Goal: Task Accomplishment & Management: Complete application form

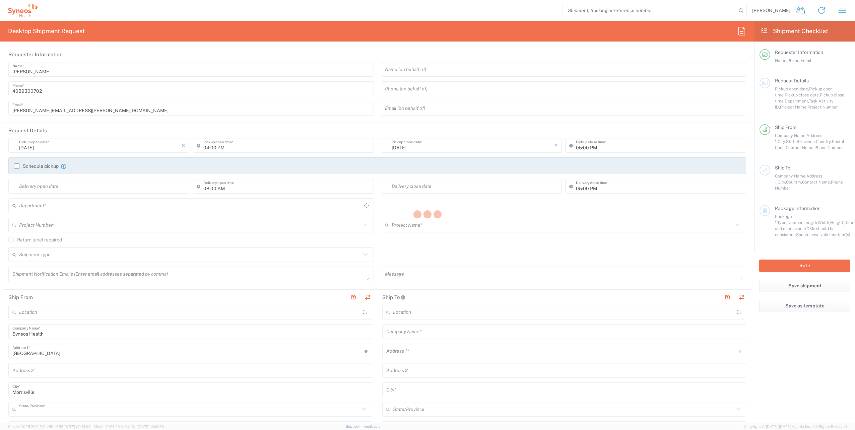
type input "[US_STATE]"
type input "[GEOGRAPHIC_DATA]"
type input "8200"
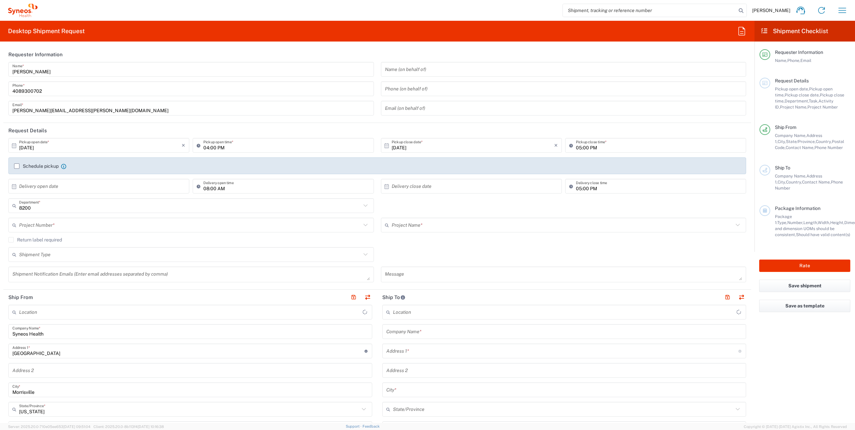
type input "Syneos Health, LLC-[GEOGRAPHIC_DATA] [GEOGRAPHIC_DATA] [GEOGRAPHIC_DATA]"
click at [54, 148] on input "[DATE]" at bounding box center [100, 146] width 163 height 12
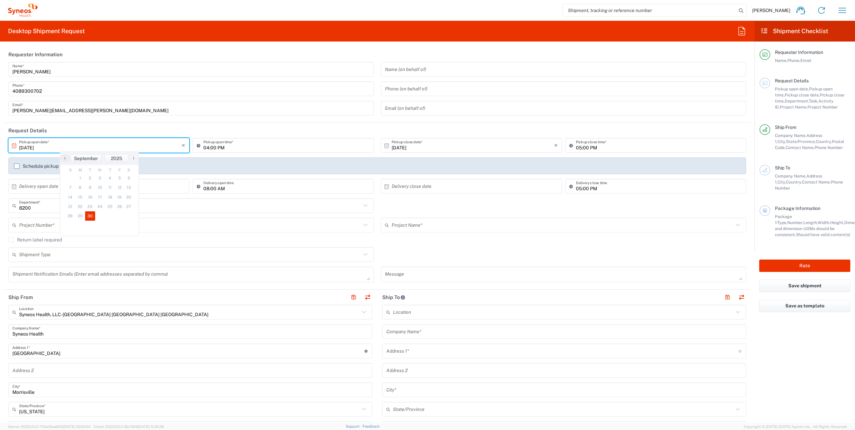
click at [135, 157] on span "›" at bounding box center [134, 158] width 10 height 8
click at [102, 179] on span "1" at bounding box center [100, 178] width 10 height 9
type input "[DATE]"
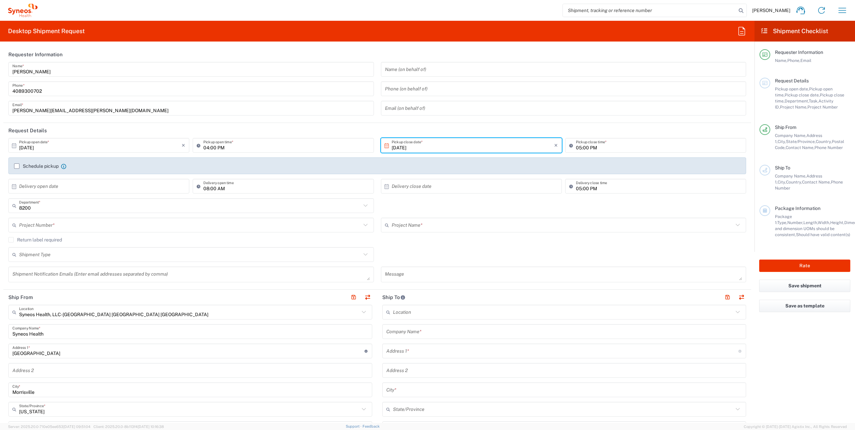
click at [61, 228] on input "text" at bounding box center [190, 225] width 342 height 12
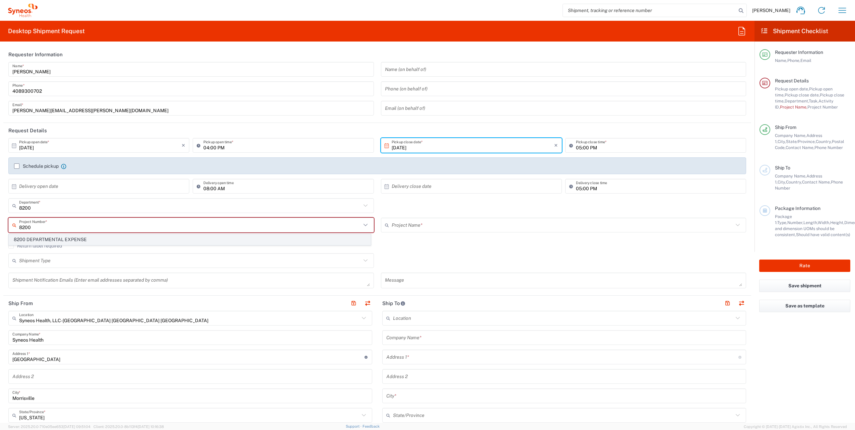
click at [60, 240] on span "8200 DEPARTMENTAL EXPENSE" at bounding box center [190, 240] width 362 height 10
type input "8200 DEPARTMENTAL EXPENSE"
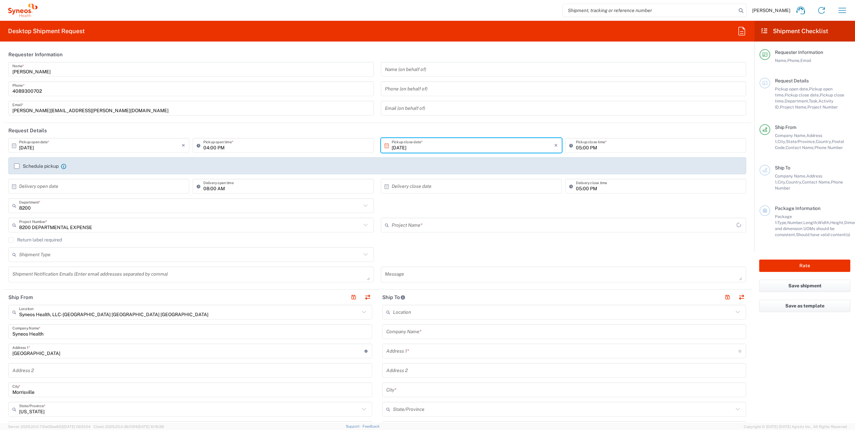
type input "8200 DEPARTMENTAL EXPENSE"
click at [361, 311] on icon at bounding box center [364, 312] width 9 height 9
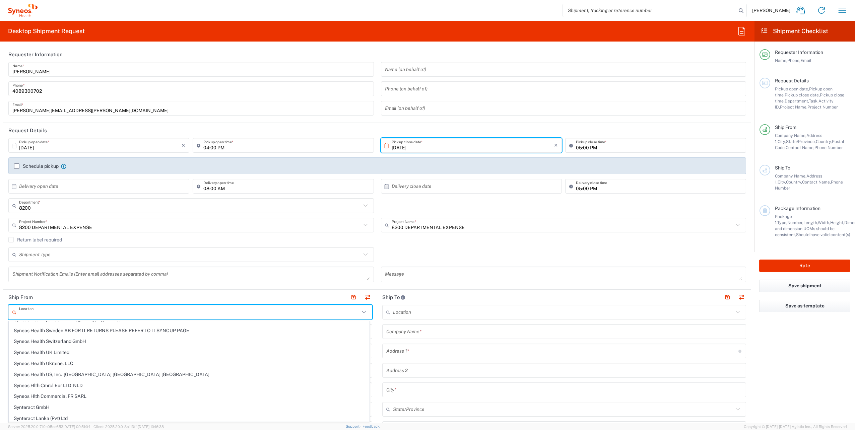
scroll to position [1106, 0]
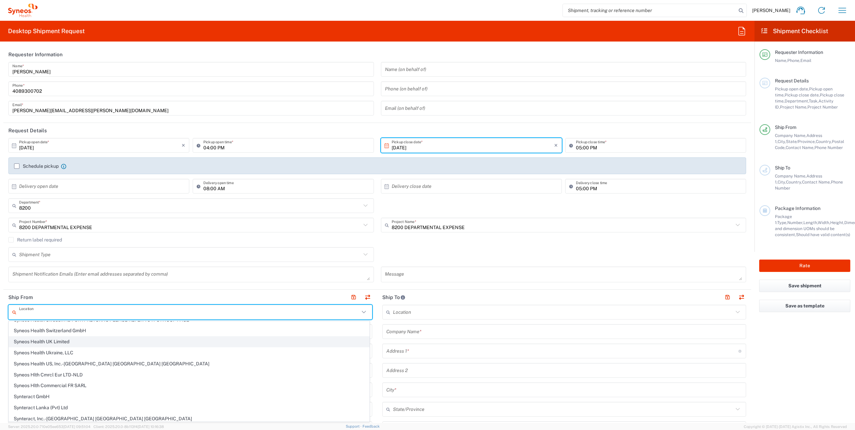
click at [199, 339] on span "Syneos Health UK Limited" at bounding box center [189, 342] width 360 height 10
type input "Syneos Health UK Limited"
type input "[STREET_ADDRESS],"
type input "[GEOGRAPHIC_DATA]"
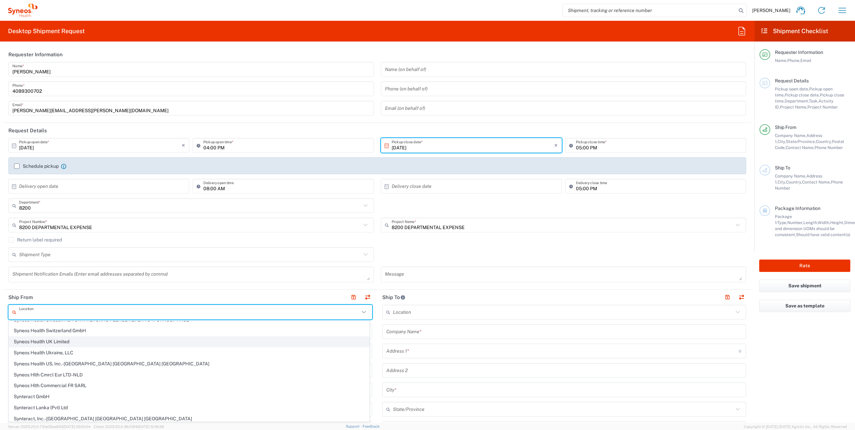
type input "[GEOGRAPHIC_DATA]"
type input "GU14 7BF"
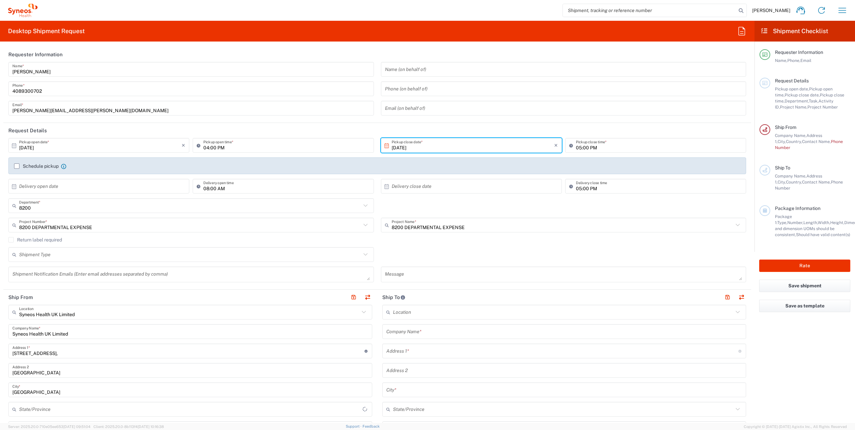
type input "[GEOGRAPHIC_DATA]"
click at [556, 246] on div "Return label required" at bounding box center [377, 242] width 738 height 10
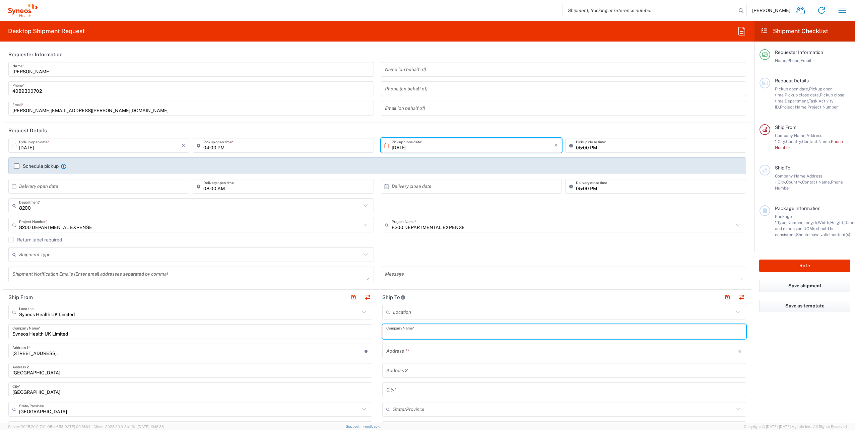
click at [404, 331] on input "text" at bounding box center [564, 332] width 356 height 12
paste input "LALIVE"
type input "LALIVE"
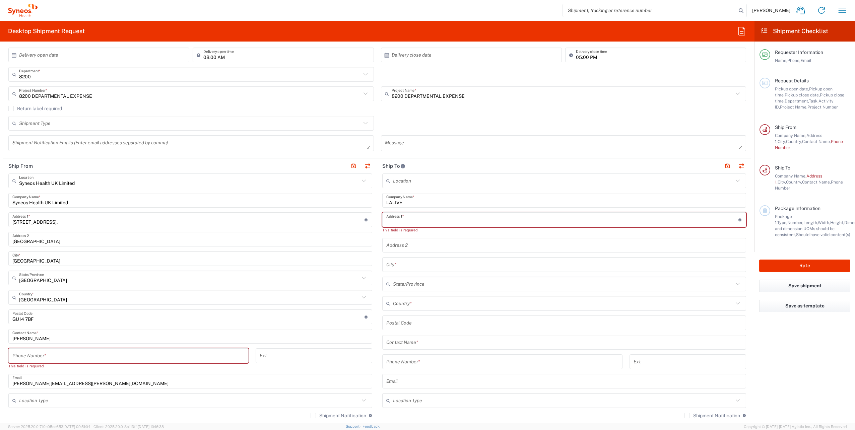
scroll to position [134, 0]
click at [410, 340] on input "text" at bounding box center [564, 340] width 356 height 12
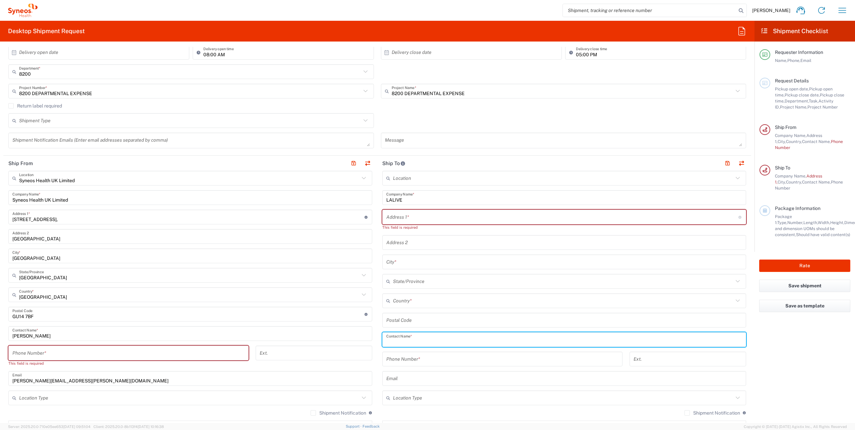
paste input "[PERSON_NAME]"
click at [396, 341] on input "[PERSON_NAME]" at bounding box center [564, 340] width 356 height 12
type input "[PERSON_NAME]"
click at [191, 359] on input "tel" at bounding box center [128, 353] width 232 height 12
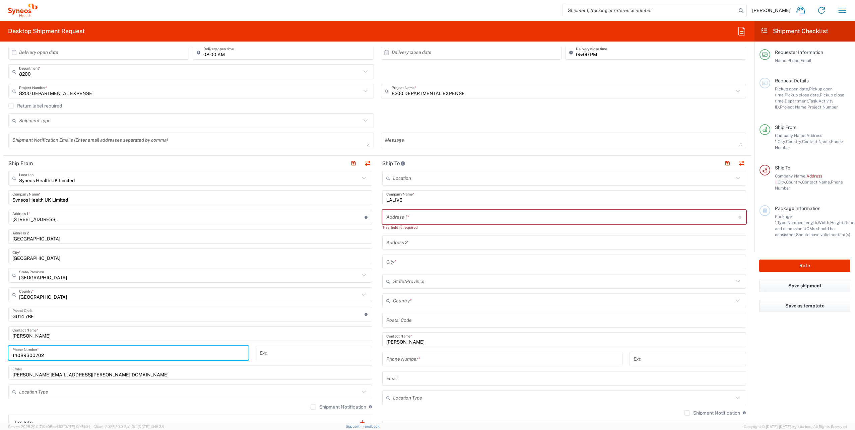
type input "14089300702"
click at [281, 344] on div "Syneos Health UK Limited Location Syneos Health UK Limited [PERSON_NAME] LLC-[G…" at bounding box center [190, 331] width 364 height 320
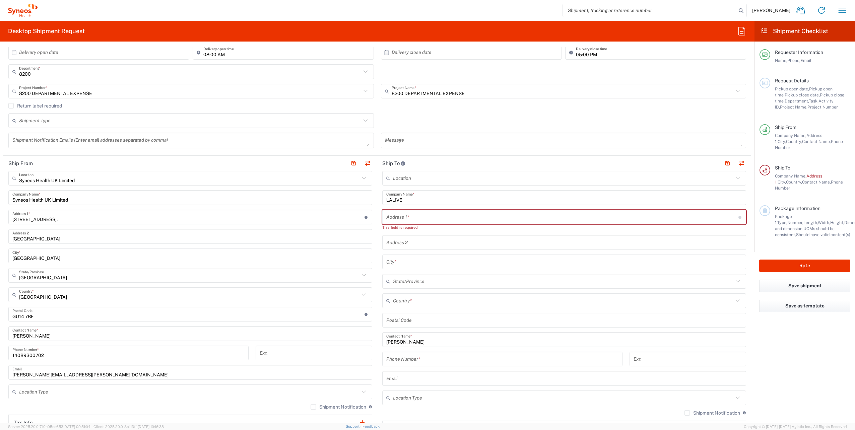
click at [405, 217] on input "text" at bounding box center [562, 217] width 352 height 12
paste input "[STREET_ADDRESS]"
type input "[STREET_ADDRESS]"
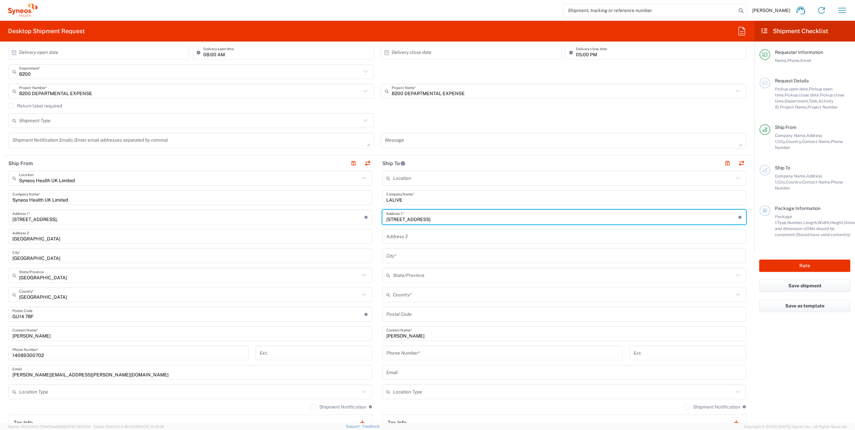
type input "[DOMAIN_NAME] 212"
type input "[GEOGRAPHIC_DATA]"
type input "8042"
type input "0581052100"
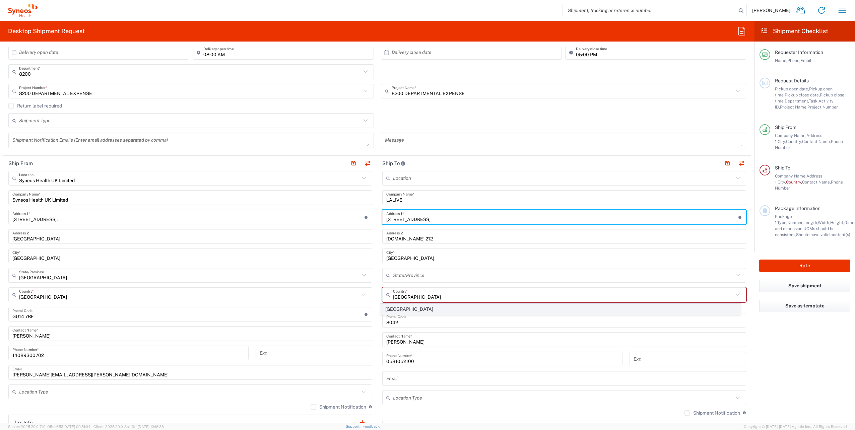
type input "[STREET_ADDRESS]"
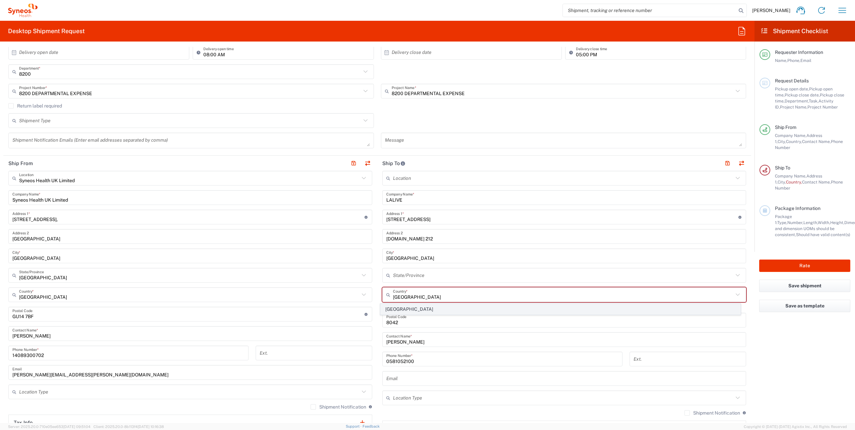
click at [402, 308] on span "[GEOGRAPHIC_DATA]" at bounding box center [561, 309] width 360 height 10
type input "Sender/Shipper"
type input "Delivery Duty Paid"
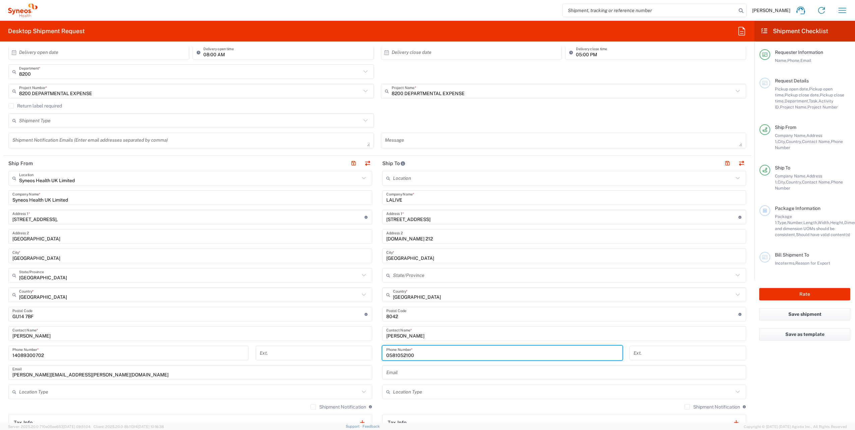
drag, startPoint x: 418, startPoint y: 353, endPoint x: 380, endPoint y: 356, distance: 38.0
click at [382, 357] on div "[PHONE_NUMBER] Phone Number *" at bounding box center [502, 353] width 240 height 15
paste input "41 58 105"
click at [391, 355] on input "41 58 105 2100" at bounding box center [502, 353] width 232 height 12
type input "41581052100"
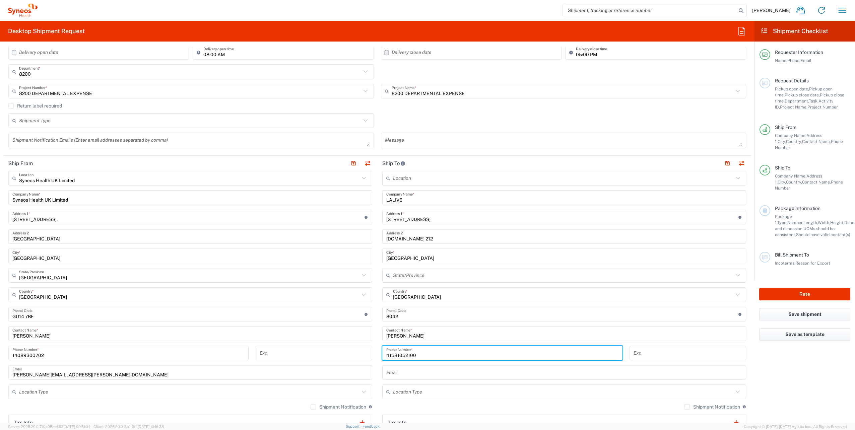
click at [490, 395] on input "text" at bounding box center [563, 392] width 340 height 12
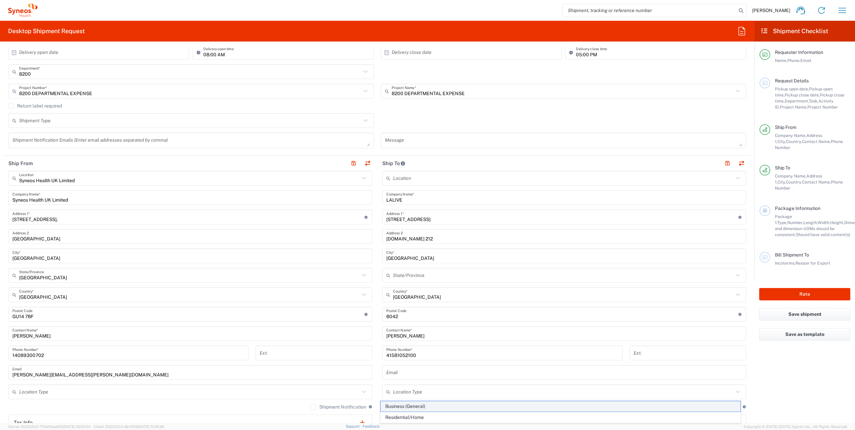
click at [415, 407] on span "Business (General)" at bounding box center [561, 406] width 360 height 10
type input "Business (General)"
drag, startPoint x: 393, startPoint y: 236, endPoint x: 394, endPoint y: 241, distance: 5.9
click at [393, 236] on input "[DOMAIN_NAME] 212" at bounding box center [564, 237] width 356 height 12
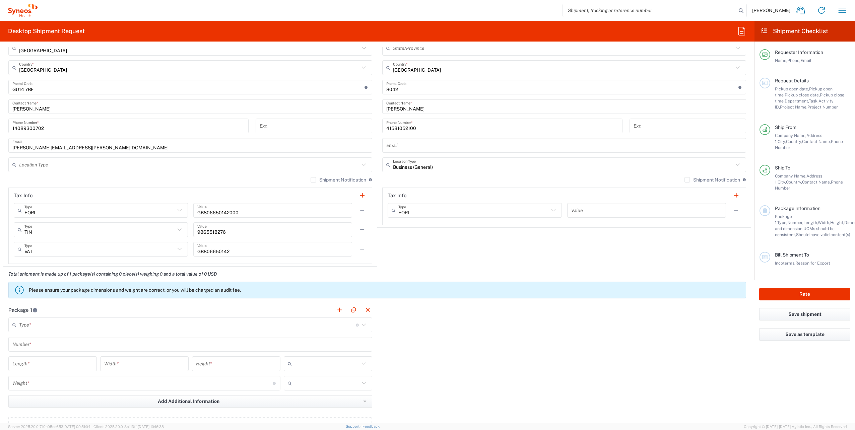
scroll to position [369, 0]
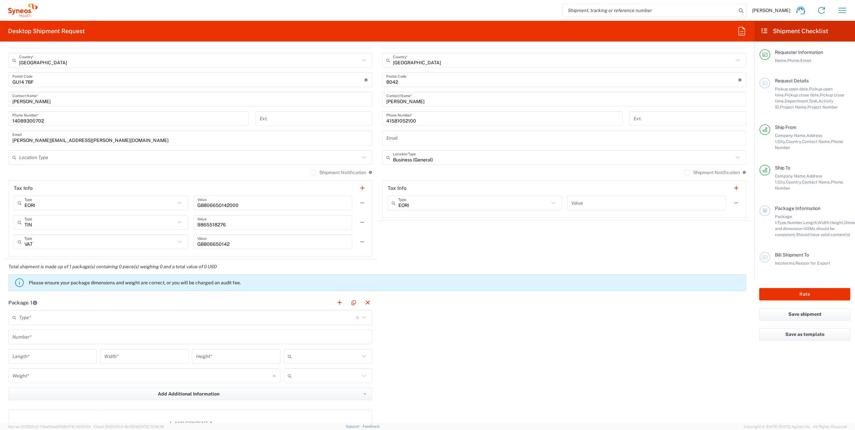
type input "P.O. Box 212"
drag, startPoint x: 197, startPoint y: 206, endPoint x: 235, endPoint y: 204, distance: 38.6
click at [235, 204] on input "GB806650142000" at bounding box center [272, 203] width 151 height 12
click at [591, 200] on input "text" at bounding box center [646, 203] width 151 height 12
paste input "GB806650142000"
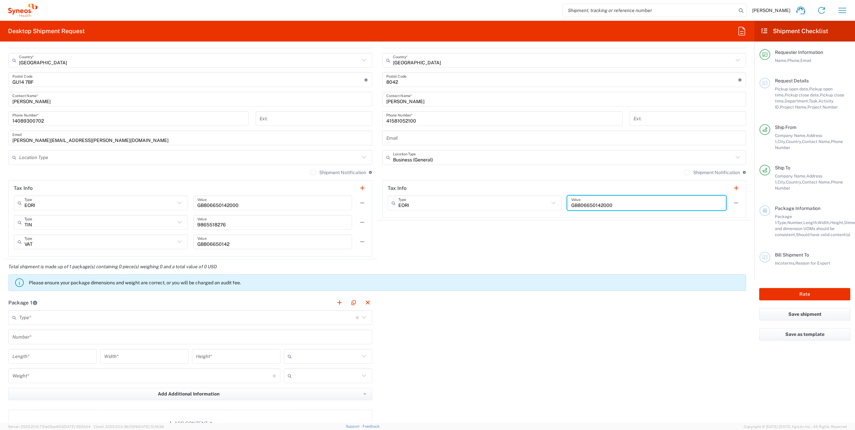
type input "GB806650142000"
click at [42, 322] on input "text" at bounding box center [187, 318] width 337 height 12
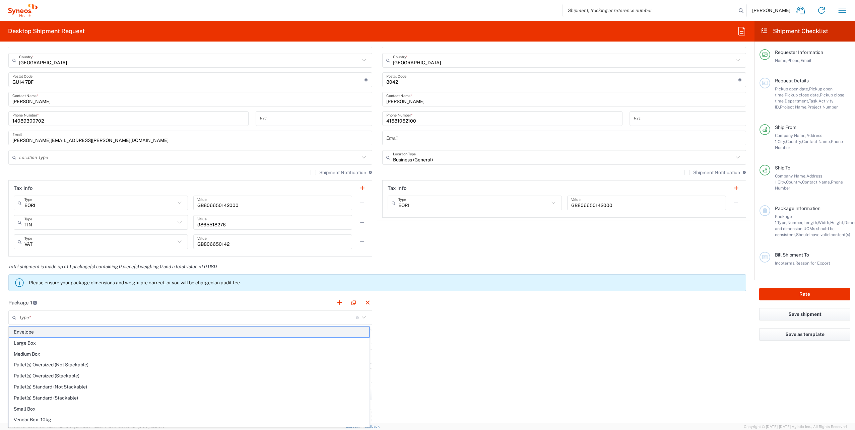
click at [39, 334] on span "Envelope" at bounding box center [189, 332] width 360 height 10
type input "Envelope"
type input "1"
type input "9.5"
type input "12.5"
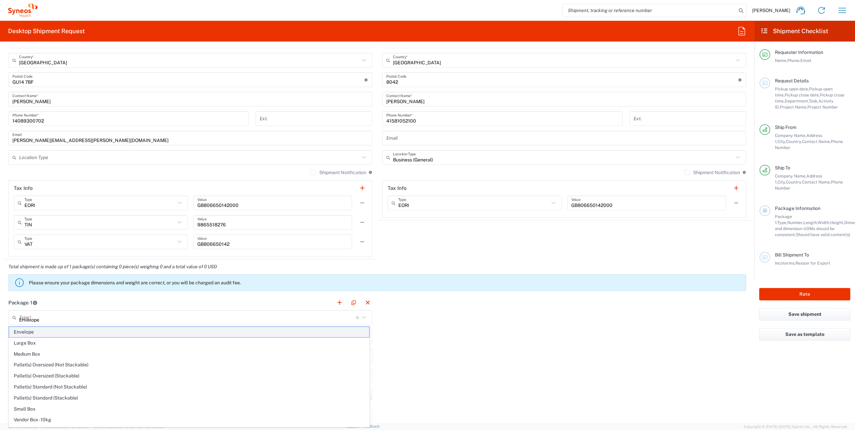
type input "0.25"
type input "in"
type input "0.45"
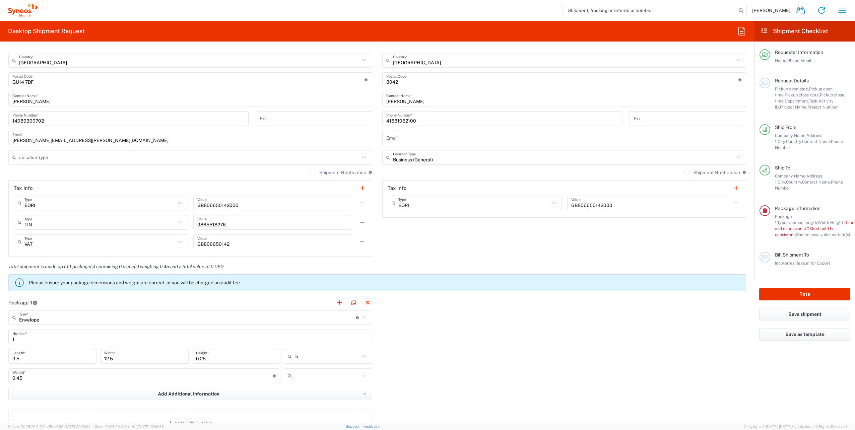
click at [303, 374] on input "text" at bounding box center [327, 376] width 65 height 11
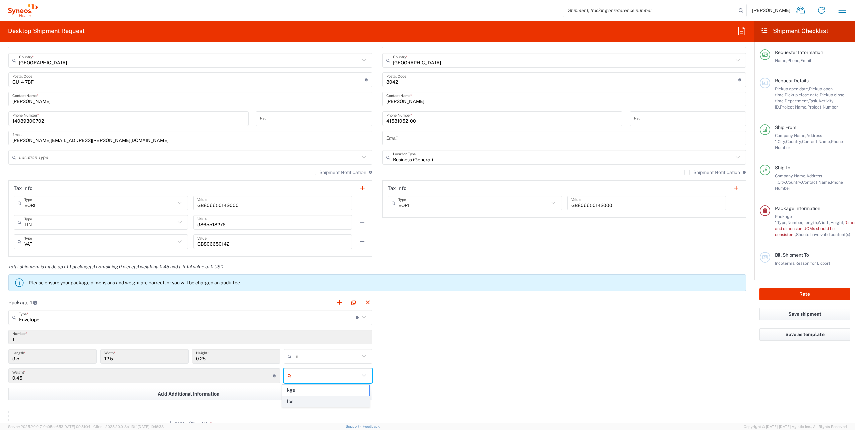
click at [298, 403] on span "lbs" at bounding box center [325, 401] width 86 height 10
type input "lbs"
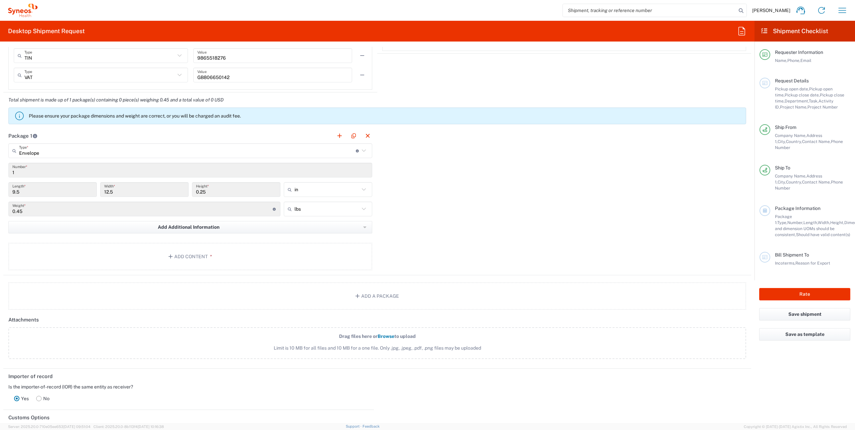
scroll to position [536, 0]
click at [196, 263] on button "Add Content *" at bounding box center [190, 255] width 364 height 27
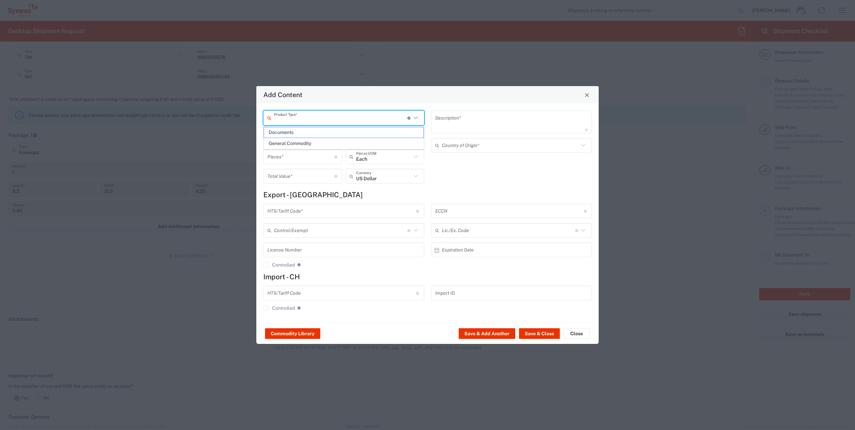
click at [324, 113] on input "text" at bounding box center [340, 118] width 133 height 12
click at [293, 130] on span "Documents" at bounding box center [343, 132] width 159 height 10
type input "Documents"
type input "1"
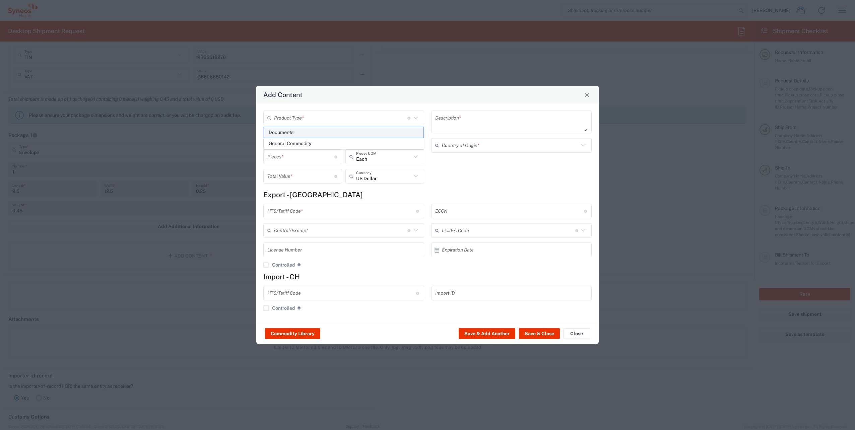
type input "1"
type textarea "Documents"
type input "[GEOGRAPHIC_DATA]"
type input "0000.00.0000"
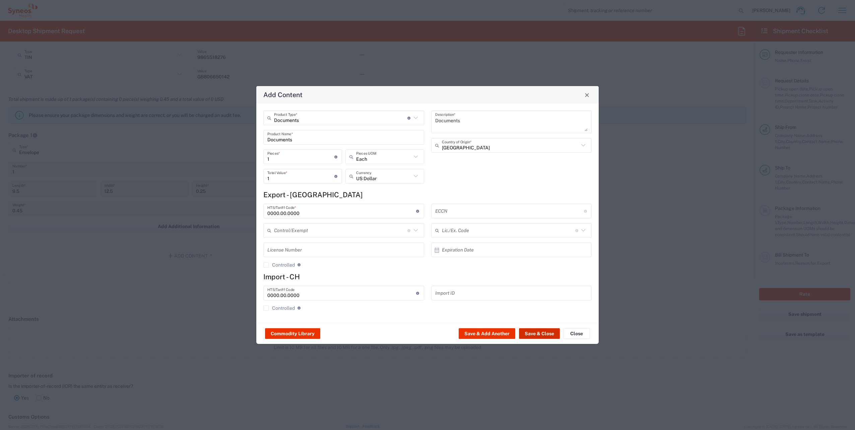
click at [541, 335] on button "Save & Close" at bounding box center [539, 333] width 41 height 11
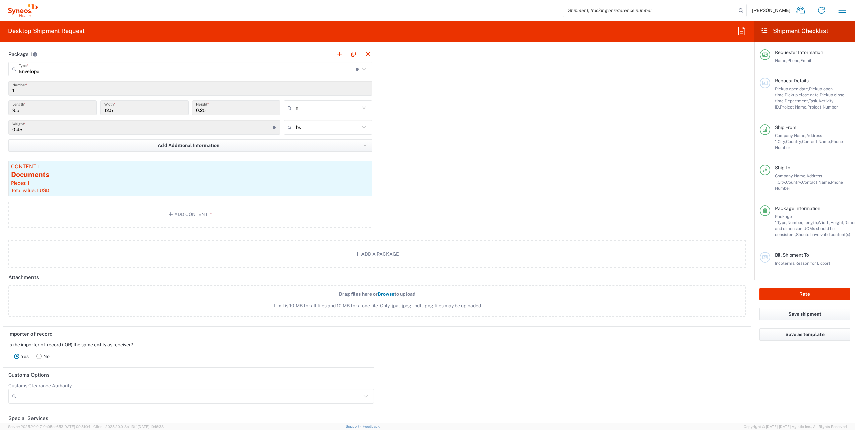
scroll to position [742, 0]
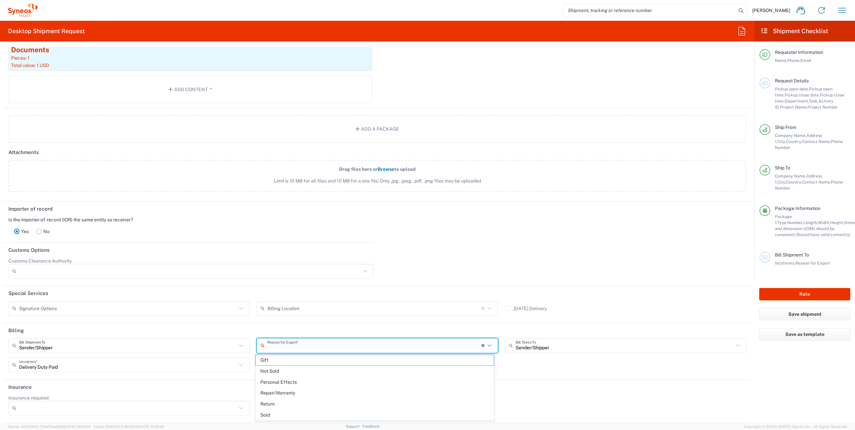
click at [296, 350] on input "text" at bounding box center [374, 346] width 214 height 12
click at [287, 368] on span "Not Sold" at bounding box center [375, 371] width 238 height 10
type input "Not Sold"
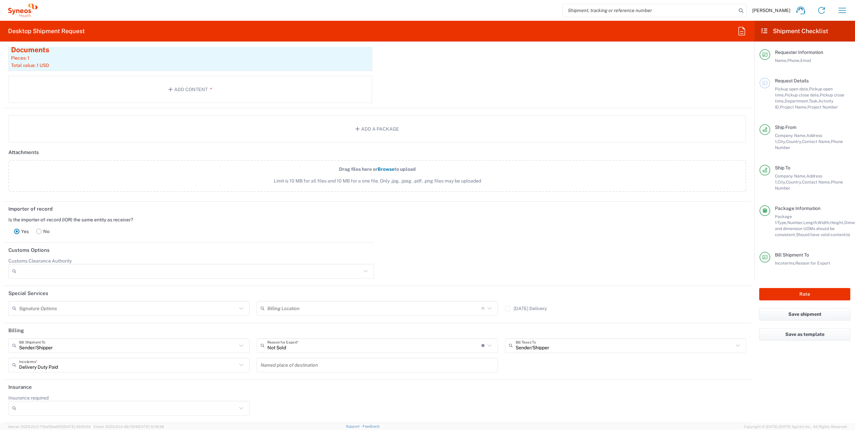
click at [292, 305] on input "text" at bounding box center [374, 309] width 214 height 12
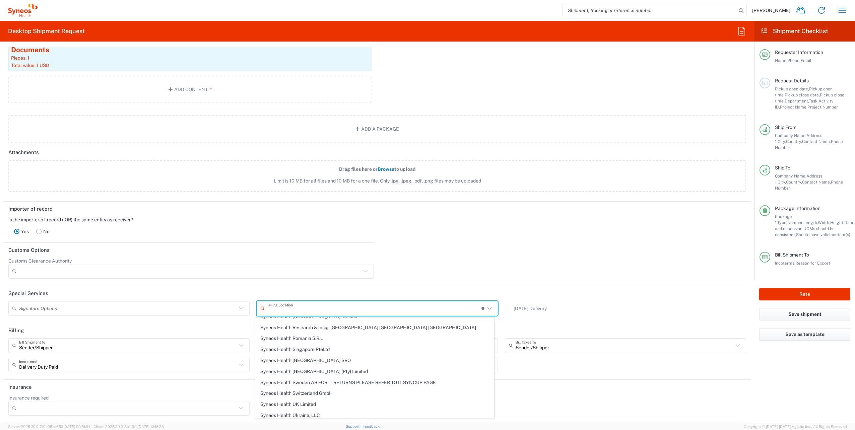
scroll to position [1072, 0]
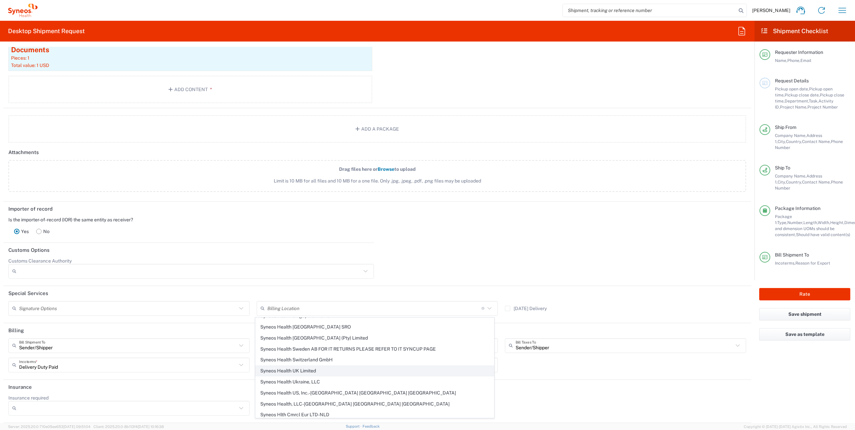
click at [303, 366] on span "Syneos Health UK Limited" at bounding box center [375, 371] width 238 height 10
type input "Syneos Health UK Limited"
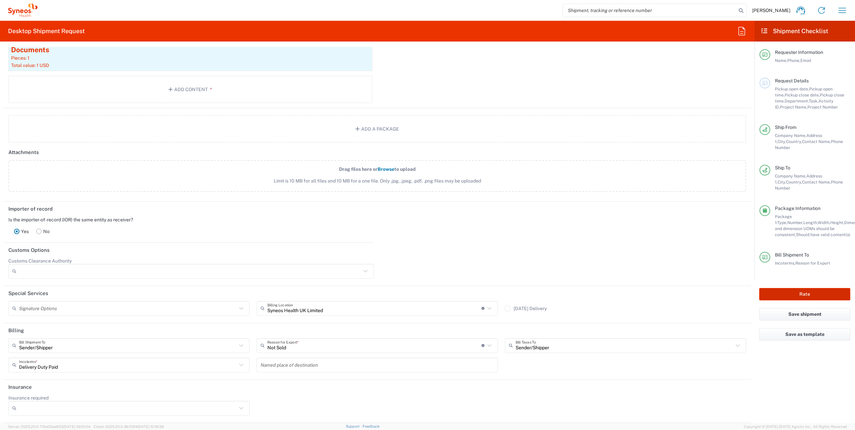
click at [807, 288] on button "Rate" at bounding box center [804, 294] width 91 height 12
type input "8200 DEPARTMENTAL EXPENSE"
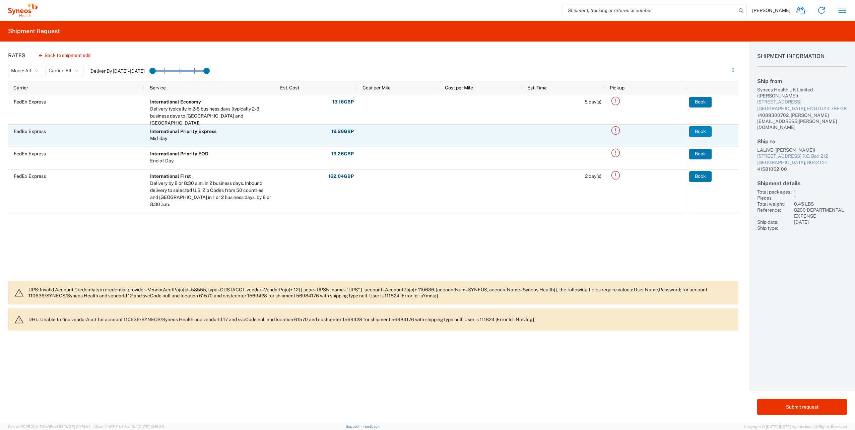
click at [698, 134] on button "Book" at bounding box center [700, 131] width 22 height 11
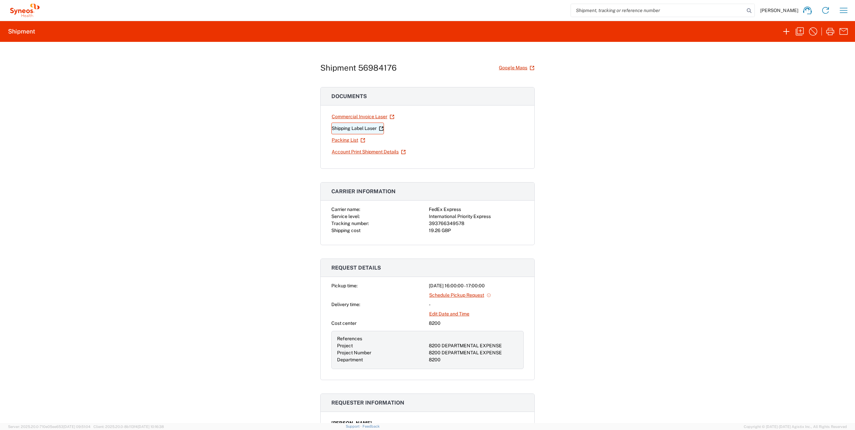
click at [370, 128] on link "Shipping Label Laser" at bounding box center [357, 129] width 53 height 12
click at [799, 31] on icon "button" at bounding box center [800, 31] width 8 height 8
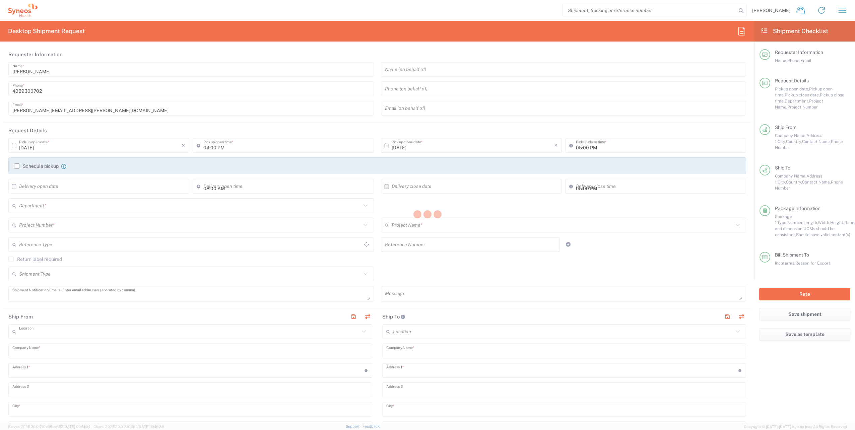
type input "[DATE]"
type textarea "[PERSON_NAME][EMAIL_ADDRESS][PERSON_NAME][DOMAIN_NAME]"
type input "Syneos Health UK Limited"
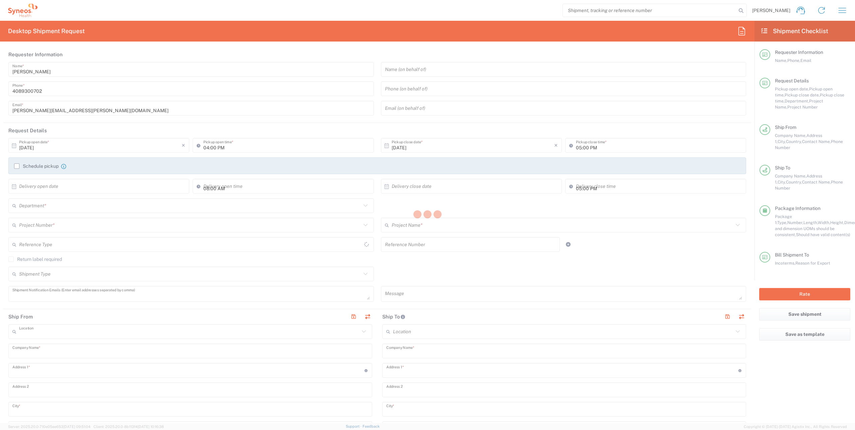
type input "[STREET_ADDRESS],"
type input "[GEOGRAPHIC_DATA]"
type input "GU14 7BF"
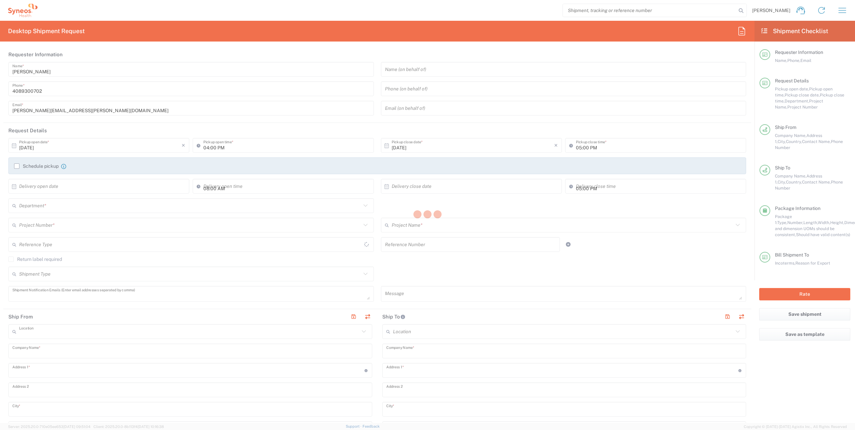
type input "[PERSON_NAME]"
type input "14089300702"
type input "[PERSON_NAME][EMAIL_ADDRESS][PERSON_NAME][DOMAIN_NAME]"
type input "LALIVE"
type input "[STREET_ADDRESS]"
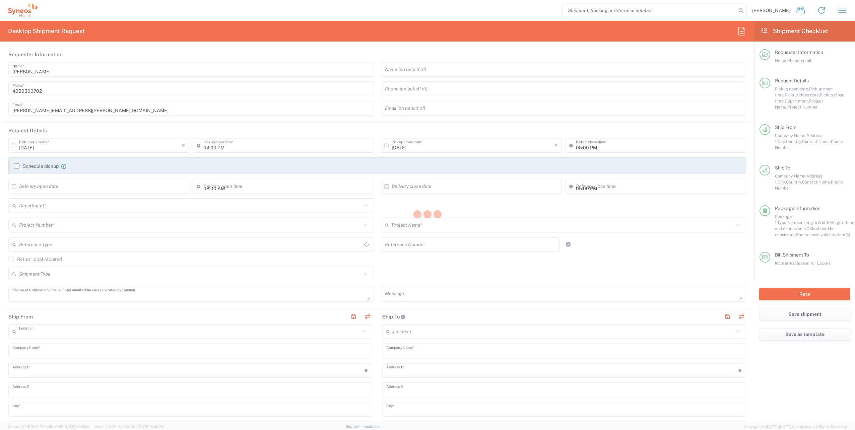
type input "P.O. Box 212"
type input "[GEOGRAPHIC_DATA]"
type input "8042"
type input "[PERSON_NAME]"
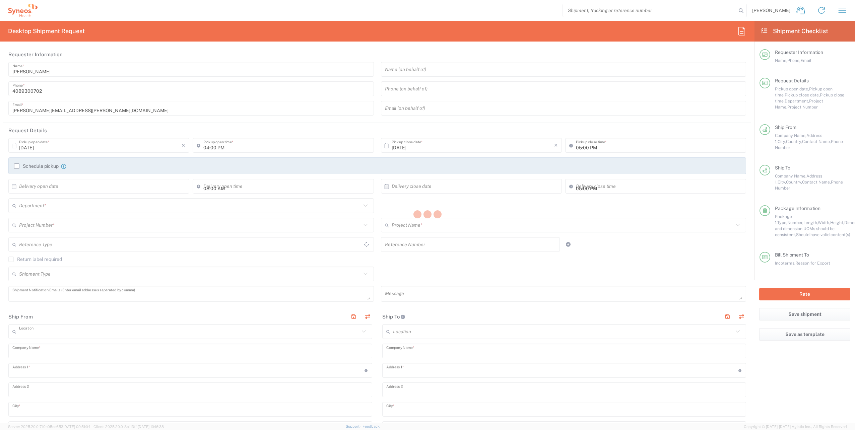
type input "41581052100"
type input "Business (General)"
type input "Syneos Health UK Limited"
type input "Sender/Shipper"
type input "Not Sold"
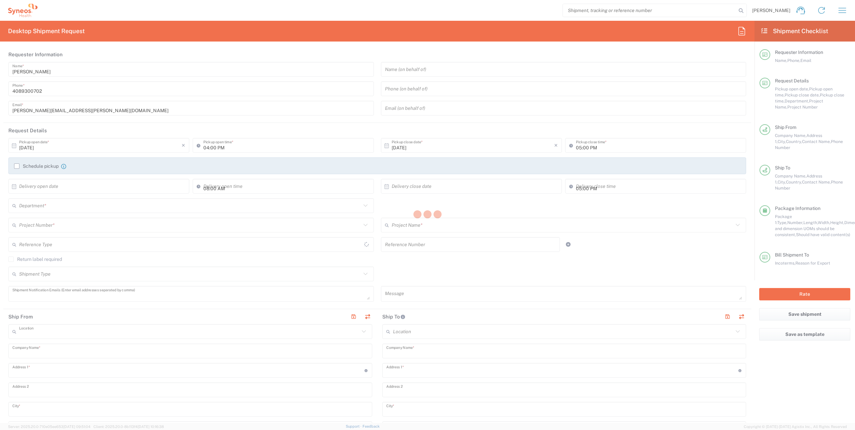
type input "Sender/Shipper"
type input "Delivery Duty Paid"
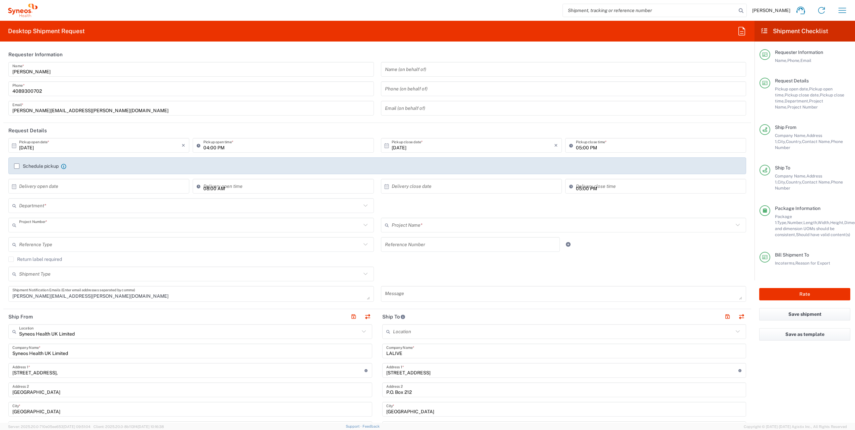
type input "8200"
type input "8200 DEPARTMENTAL EXPENSE"
type input "[GEOGRAPHIC_DATA]"
type input "Envelope"
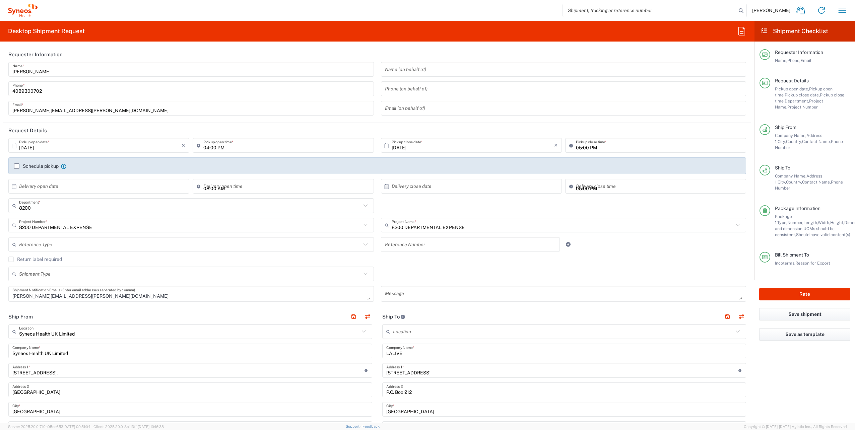
click at [361, 331] on icon at bounding box center [364, 331] width 9 height 9
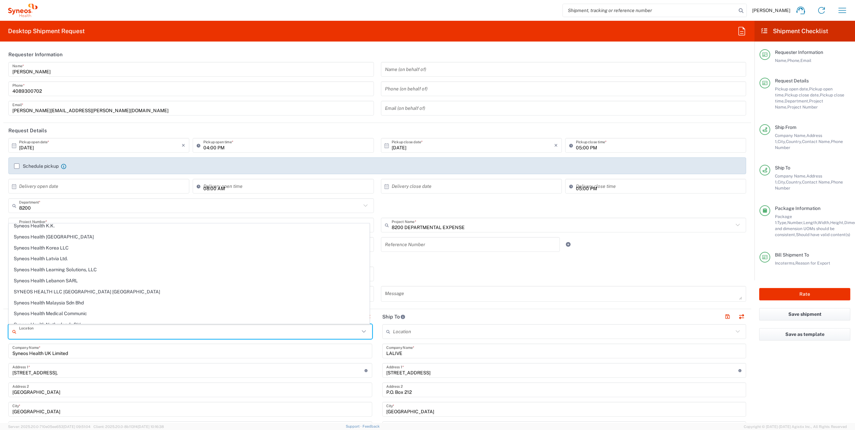
scroll to position [905, 0]
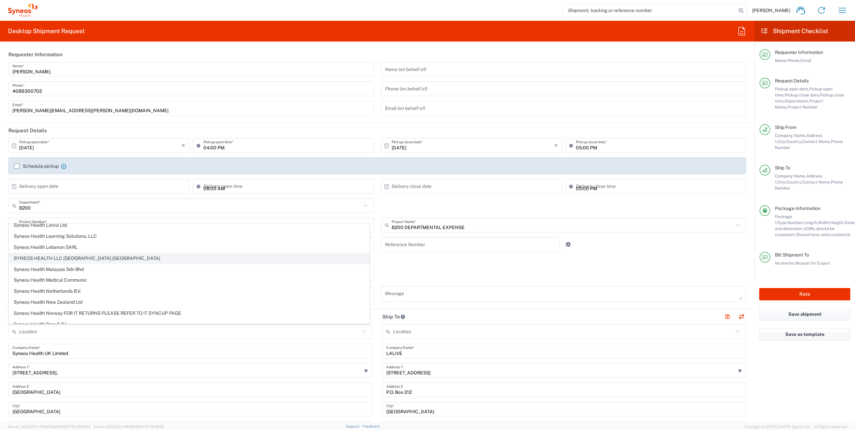
click at [214, 257] on span "SYNEOS HEALTH LLC [GEOGRAPHIC_DATA] [GEOGRAPHIC_DATA]" at bounding box center [189, 258] width 360 height 10
type input "SYNEOS HEALTH LLC [GEOGRAPHIC_DATA] [GEOGRAPHIC_DATA]"
type input "SYNEOS HEALTH LLC"
type input "1030 SYNC ST"
type input "Morrisville"
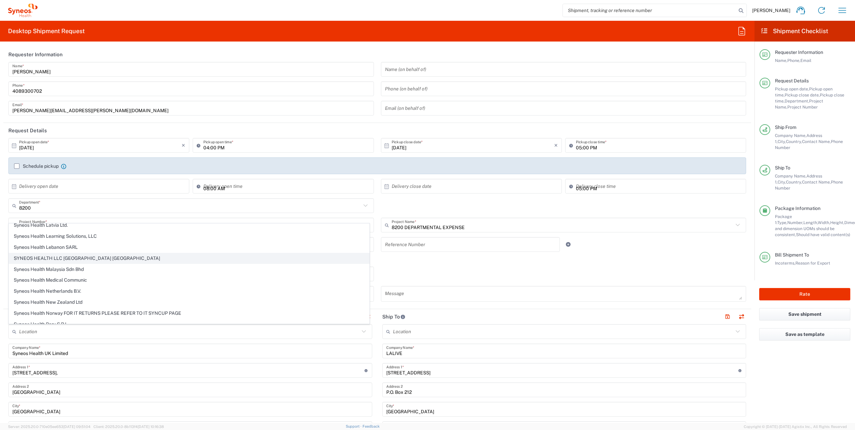
type input "[GEOGRAPHIC_DATA]"
type input "27560"
type input "[US_STATE]"
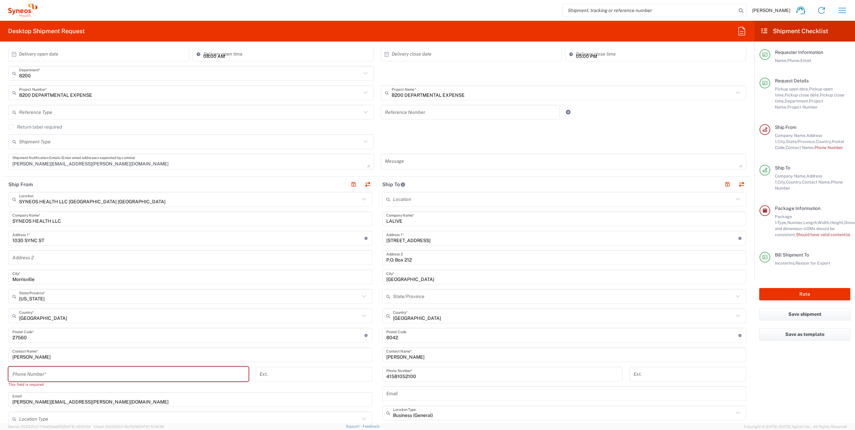
scroll to position [134, 0]
click at [52, 373] on input "tel" at bounding box center [128, 373] width 232 height 12
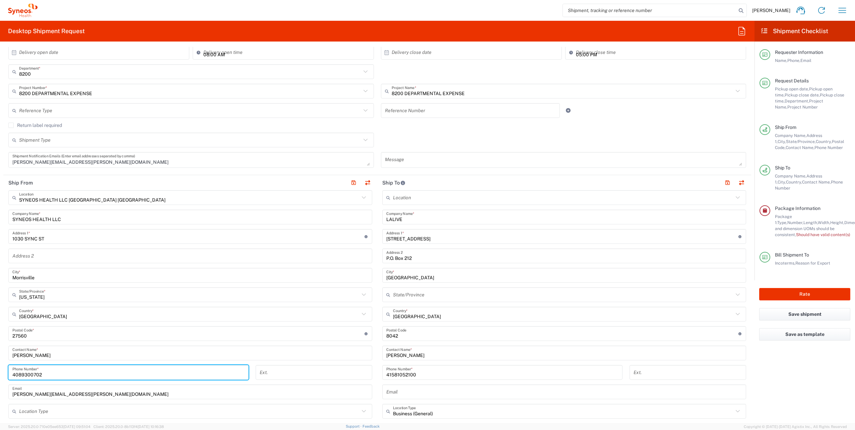
type input "4089300702"
click at [404, 137] on div "Shipment Type Batch Regular" at bounding box center [377, 142] width 745 height 19
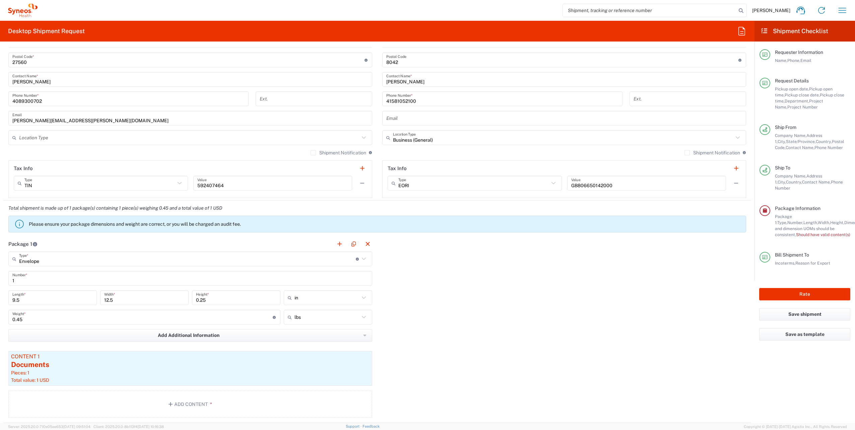
scroll to position [436, 0]
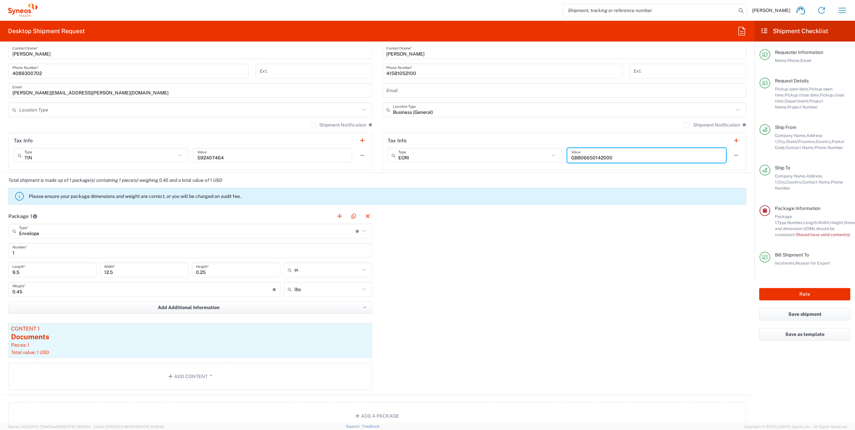
drag, startPoint x: 612, startPoint y: 159, endPoint x: 562, endPoint y: 158, distance: 50.3
click at [562, 158] on div "EORI Type EORI EIN Other TIN VAT GB806650142000 Value" at bounding box center [564, 157] width 353 height 19
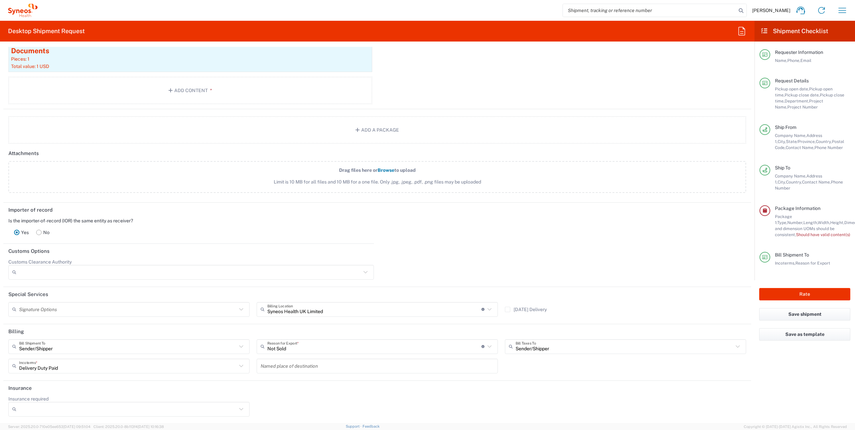
scroll to position [723, 0]
click at [486, 307] on icon at bounding box center [489, 308] width 9 height 9
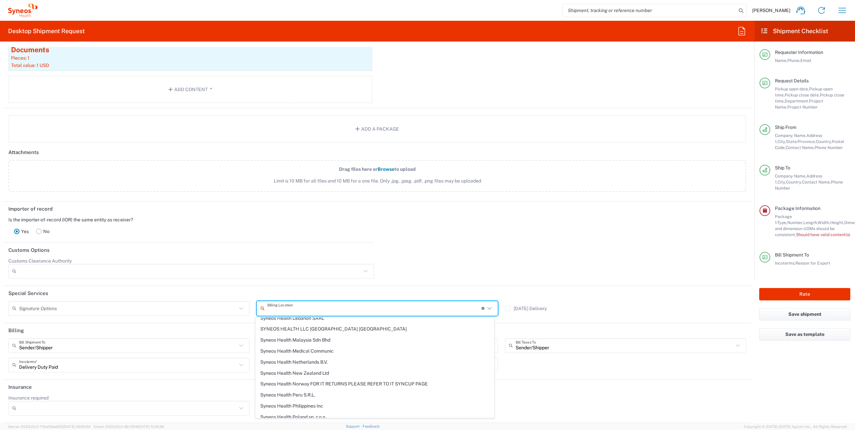
scroll to position [905, 0]
click at [430, 358] on span "SYNEOS HEALTH LLC [GEOGRAPHIC_DATA] [GEOGRAPHIC_DATA]" at bounding box center [375, 363] width 238 height 10
type input "SYNEOS HEALTH LLC [GEOGRAPHIC_DATA] [GEOGRAPHIC_DATA]"
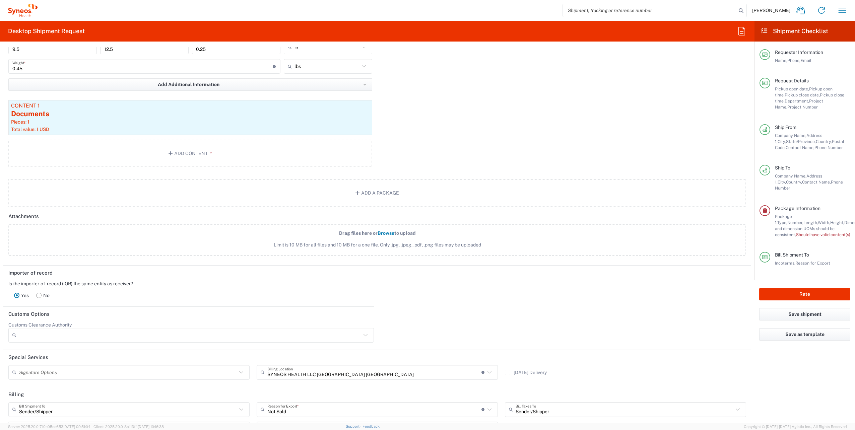
scroll to position [589, 0]
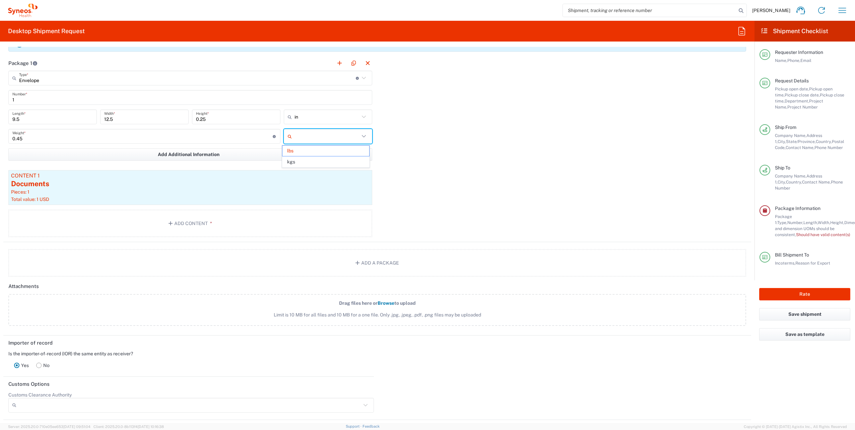
click at [317, 139] on input "text" at bounding box center [327, 136] width 65 height 11
click at [314, 151] on span "lbs" at bounding box center [325, 151] width 86 height 10
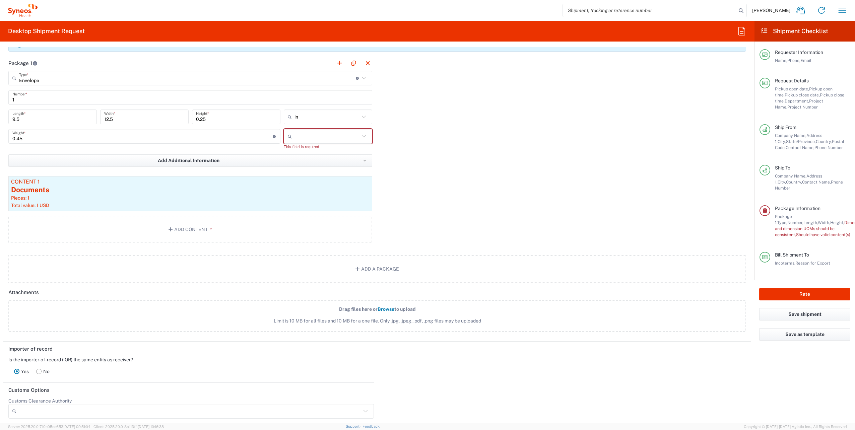
click at [311, 135] on input "text" at bounding box center [327, 136] width 65 height 11
click at [310, 151] on span "kgs" at bounding box center [325, 151] width 86 height 10
type input "0.2"
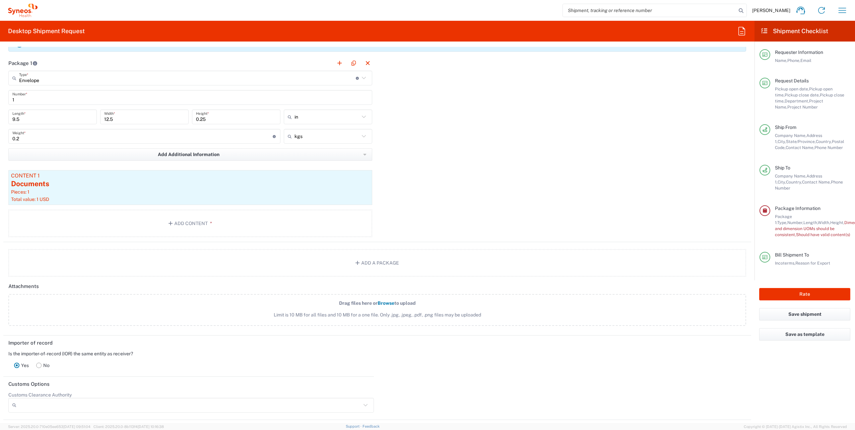
type input "kgs"
click at [310, 138] on input "kgs" at bounding box center [327, 136] width 65 height 11
click at [308, 160] on span "lbs" at bounding box center [325, 162] width 86 height 10
type input "0.44"
type input "lbs"
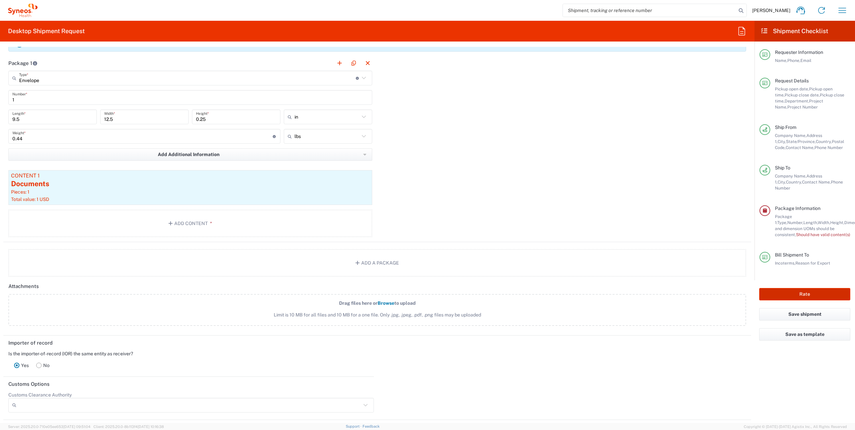
click at [790, 288] on button "Rate" at bounding box center [804, 294] width 91 height 12
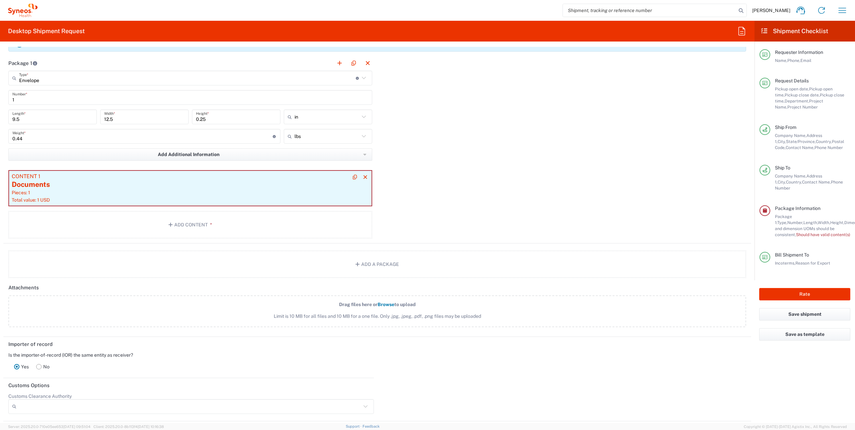
click at [123, 196] on article "Content 1 Documents Pieces: 1 Total value: 1 USD" at bounding box center [190, 188] width 363 height 35
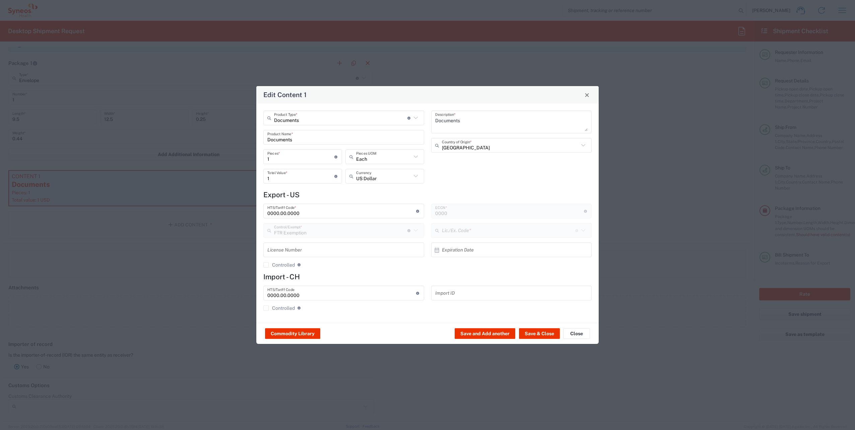
type input "30.37(a)"
click at [537, 330] on button "Save & Close" at bounding box center [539, 333] width 41 height 11
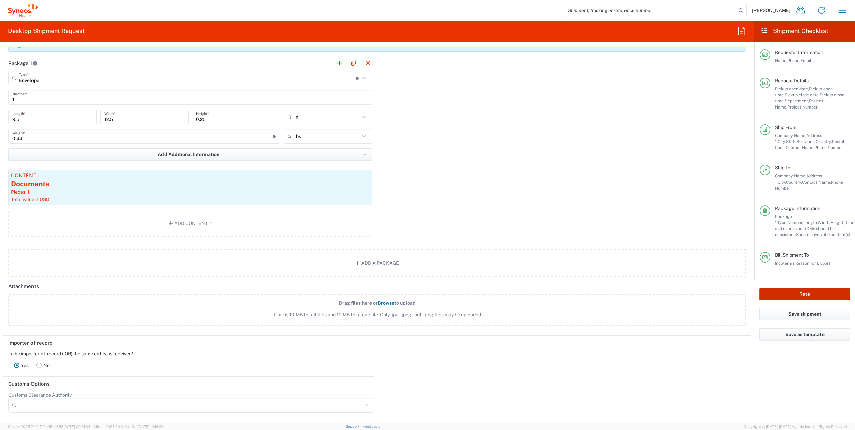
click at [807, 288] on button "Rate" at bounding box center [804, 294] width 91 height 12
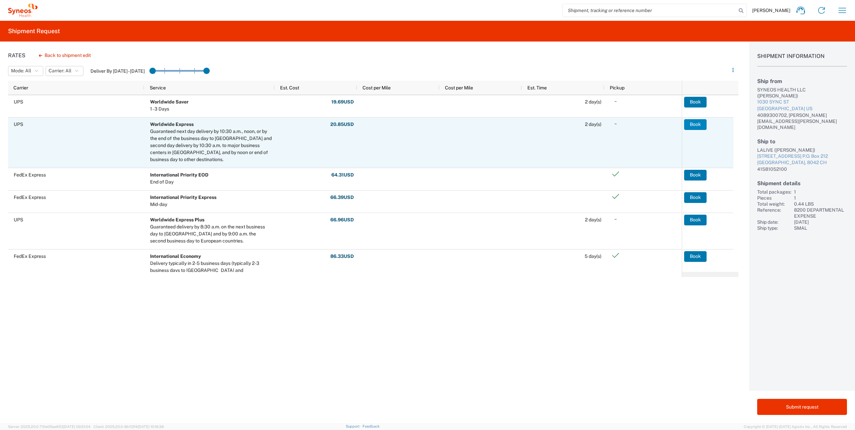
click at [698, 125] on button "Book" at bounding box center [695, 124] width 22 height 11
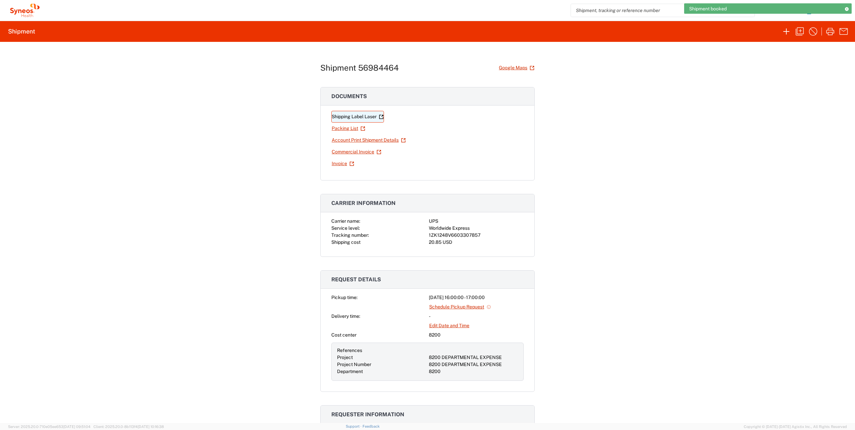
click at [351, 119] on link "Shipping Label Laser" at bounding box center [357, 117] width 53 height 12
